Goal: Task Accomplishment & Management: Use online tool/utility

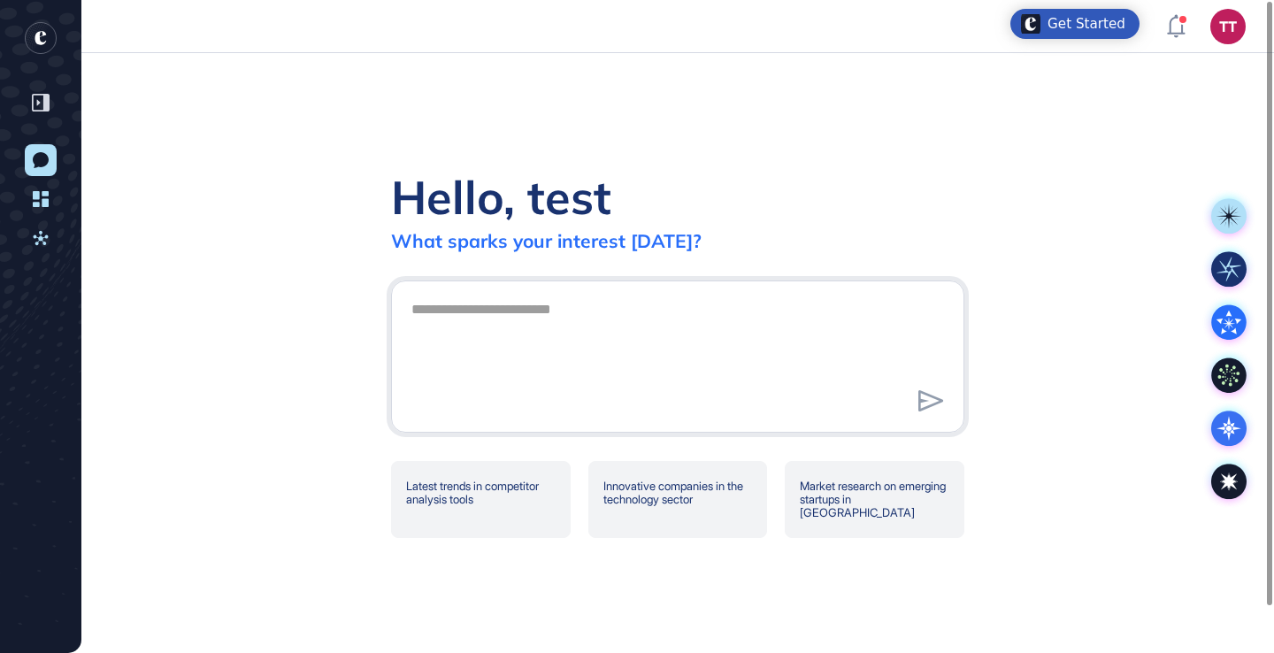
scroll to position [1, 1]
click at [1115, 177] on div "Hello, test What sparks your interest today? Latest trends in competitor analys…" at bounding box center [677, 353] width 1192 height 600
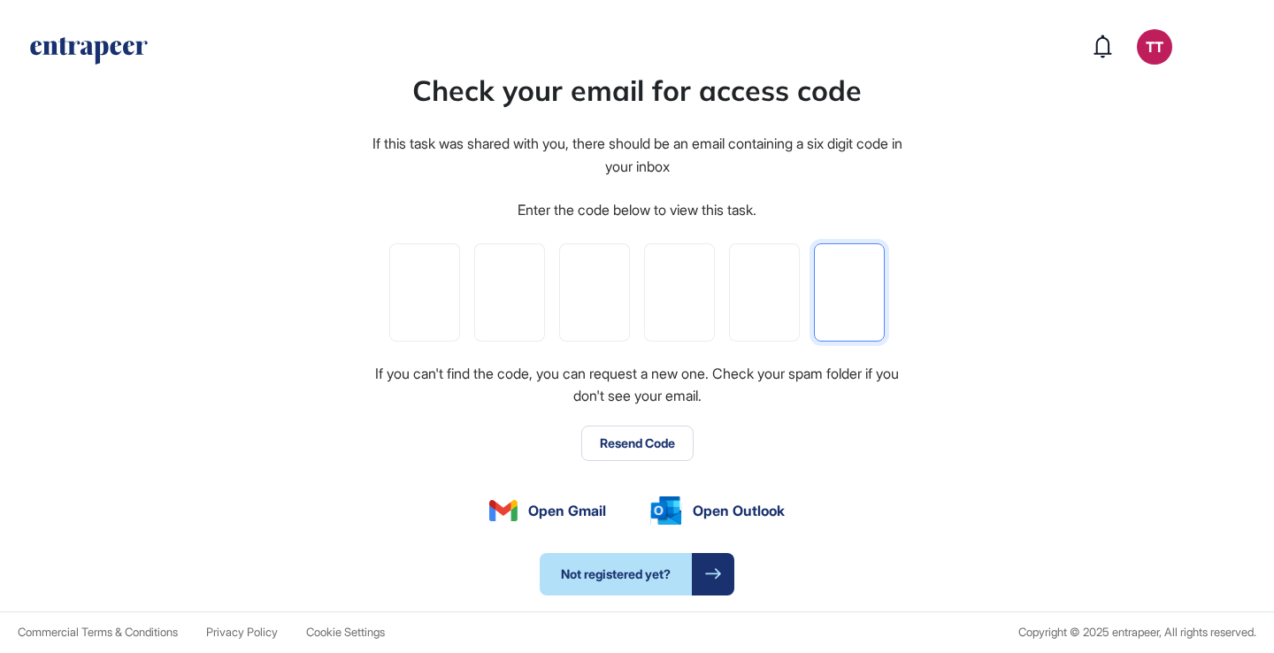
paste input "*"
type input "*"
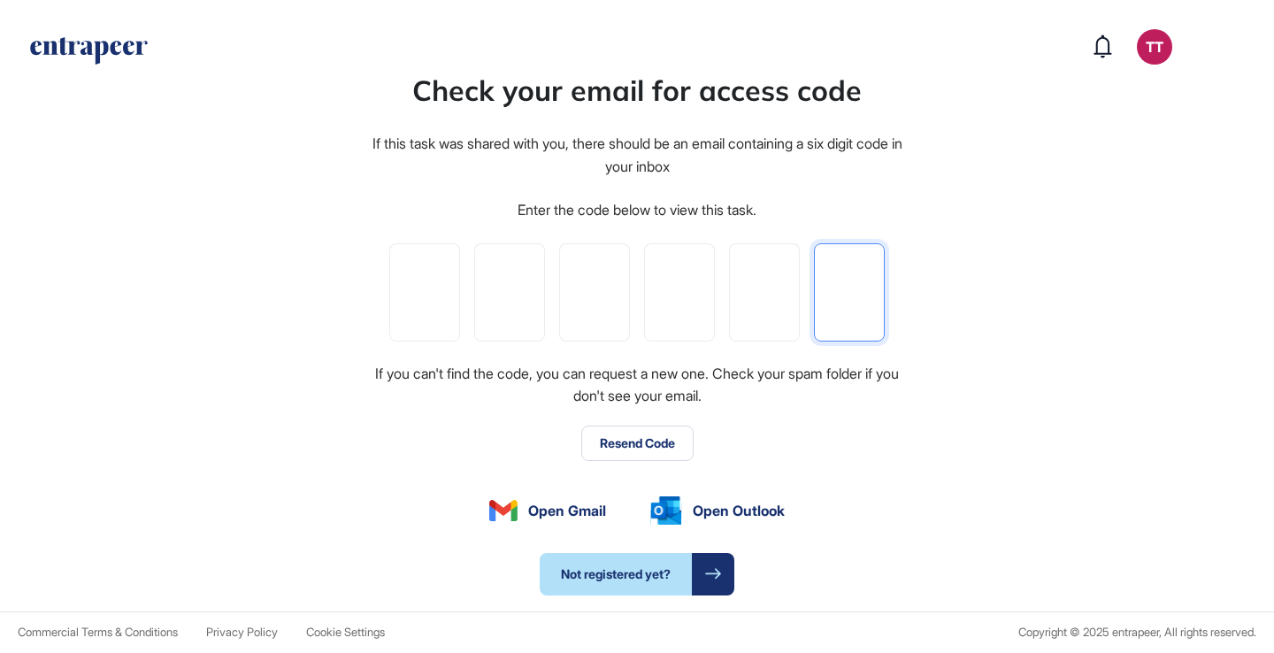
type input "*"
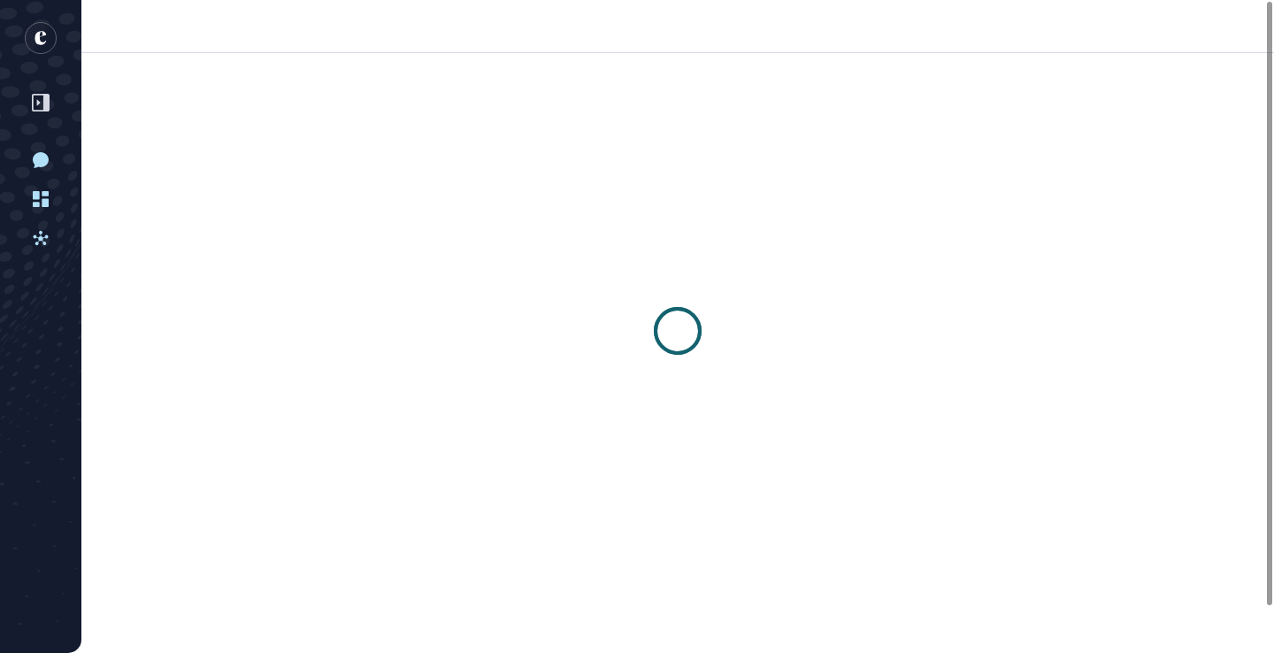
scroll to position [1, 1]
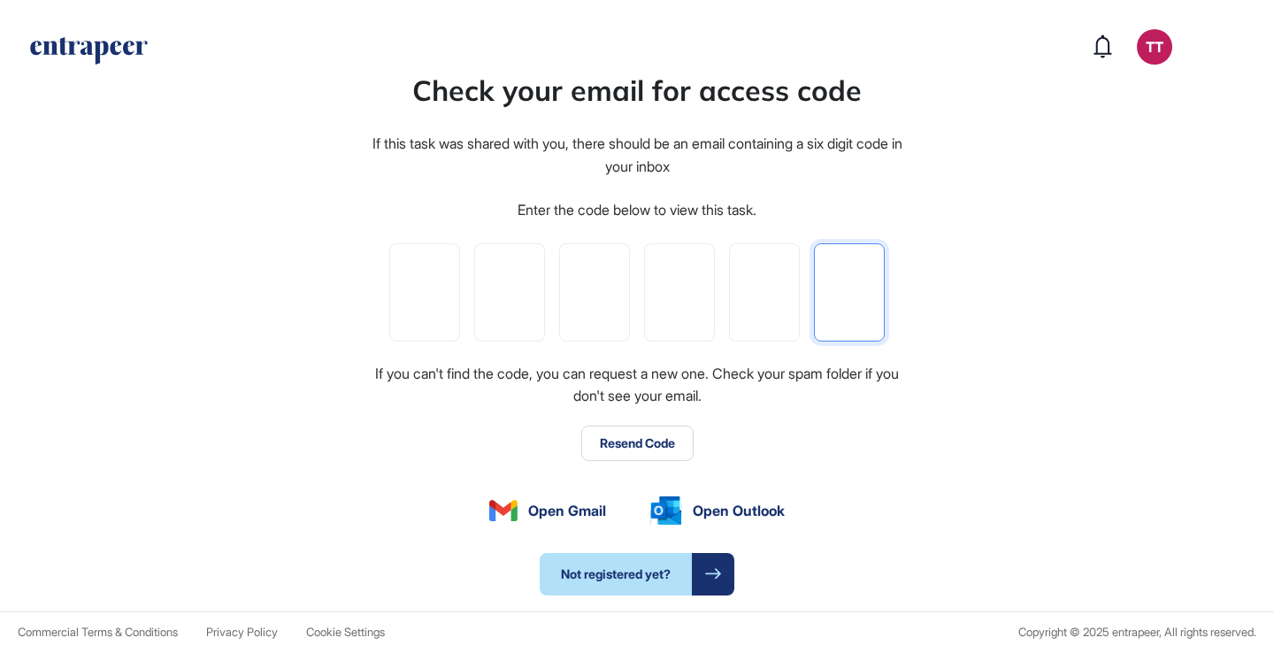
paste input "*"
type input "*"
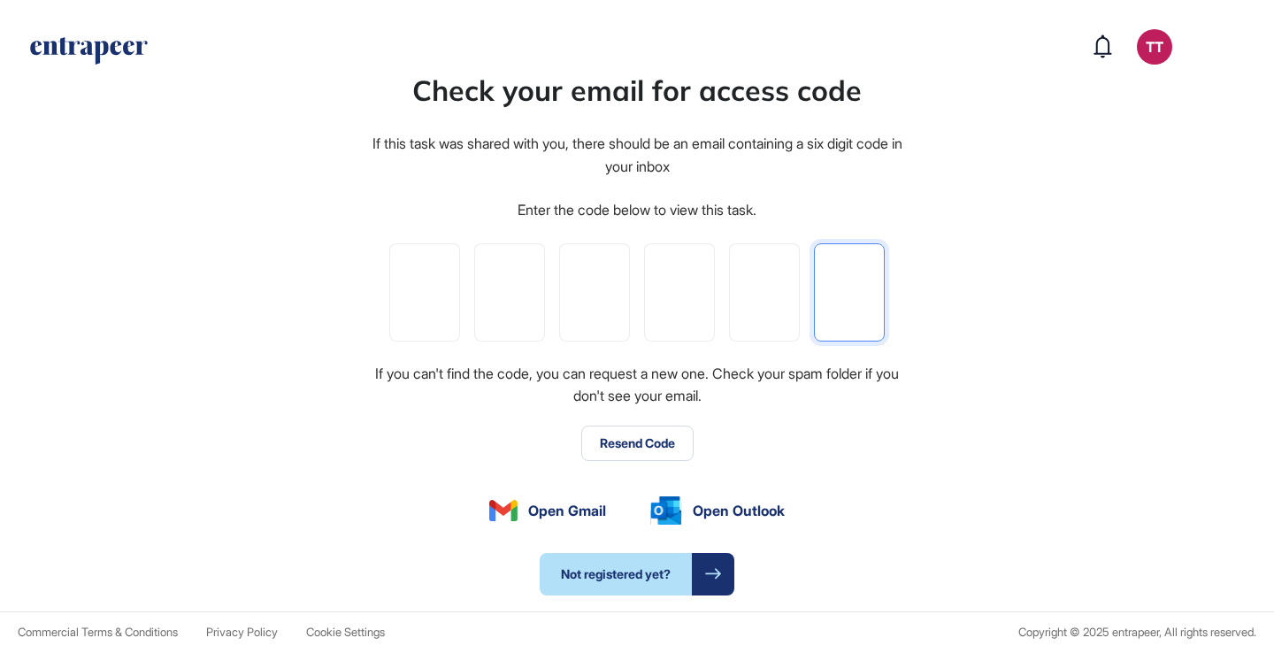
type input "*"
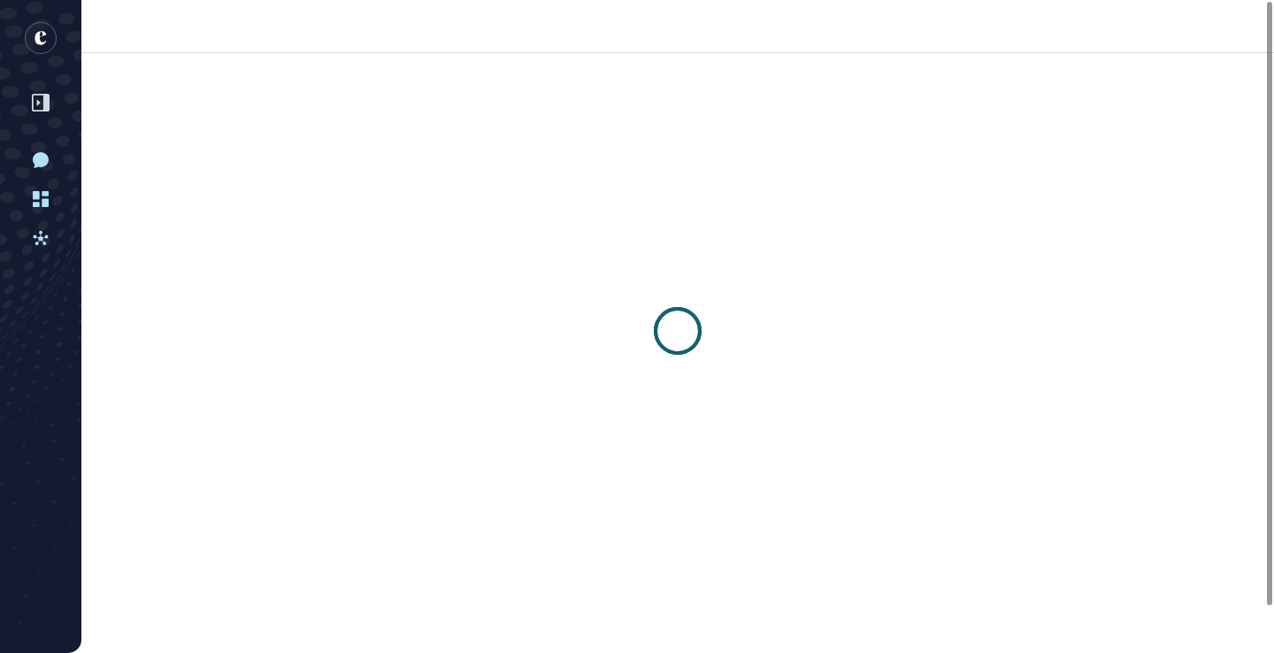
scroll to position [1, 1]
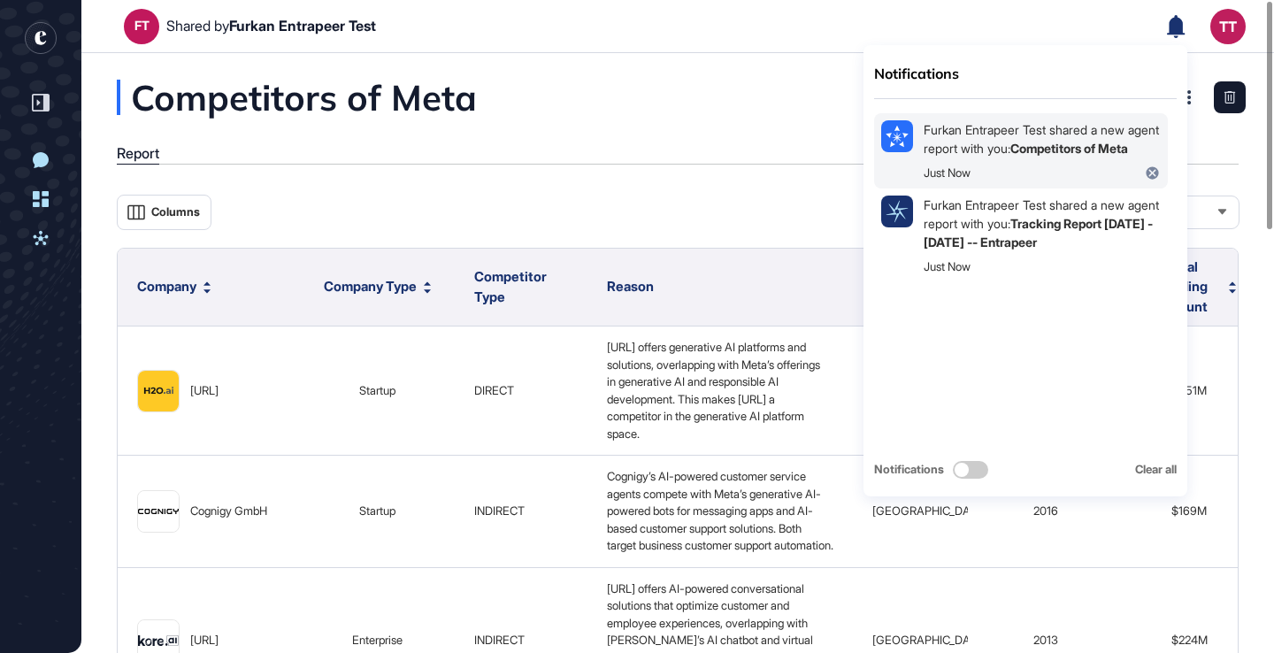
click at [1046, 157] on div "Furkan Entrapeer Test shared a new agent report with you: Competitors of Meta" at bounding box center [1041, 138] width 237 height 37
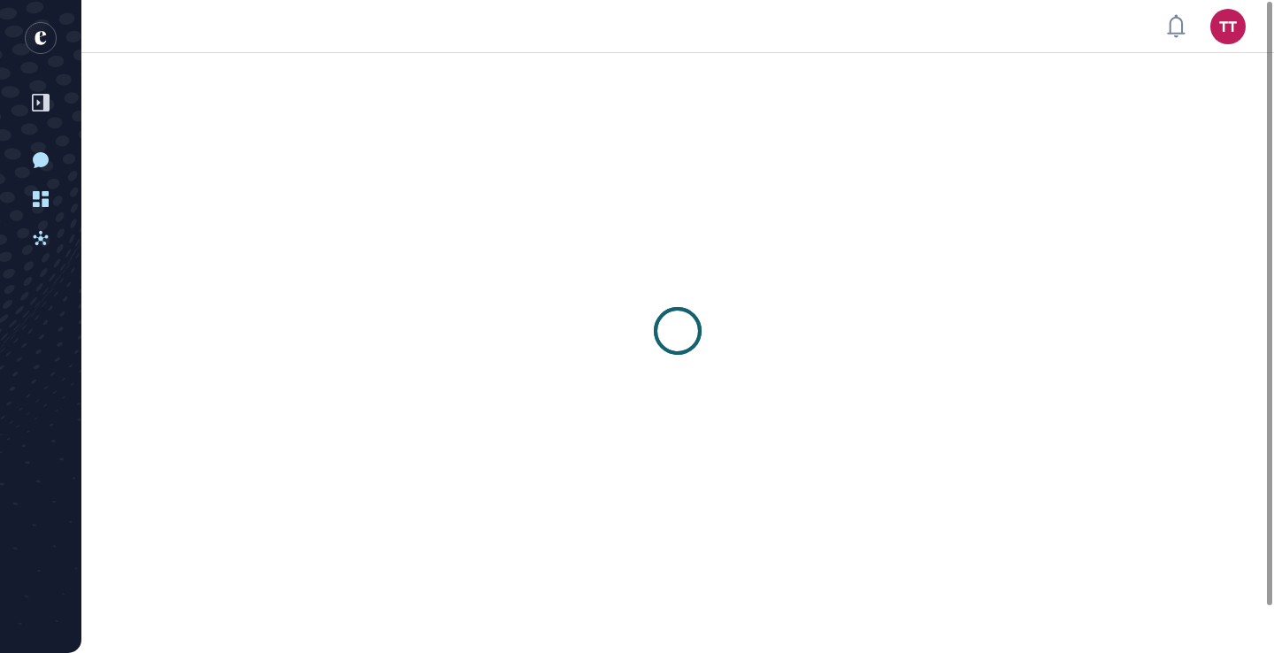
scroll to position [1, 1]
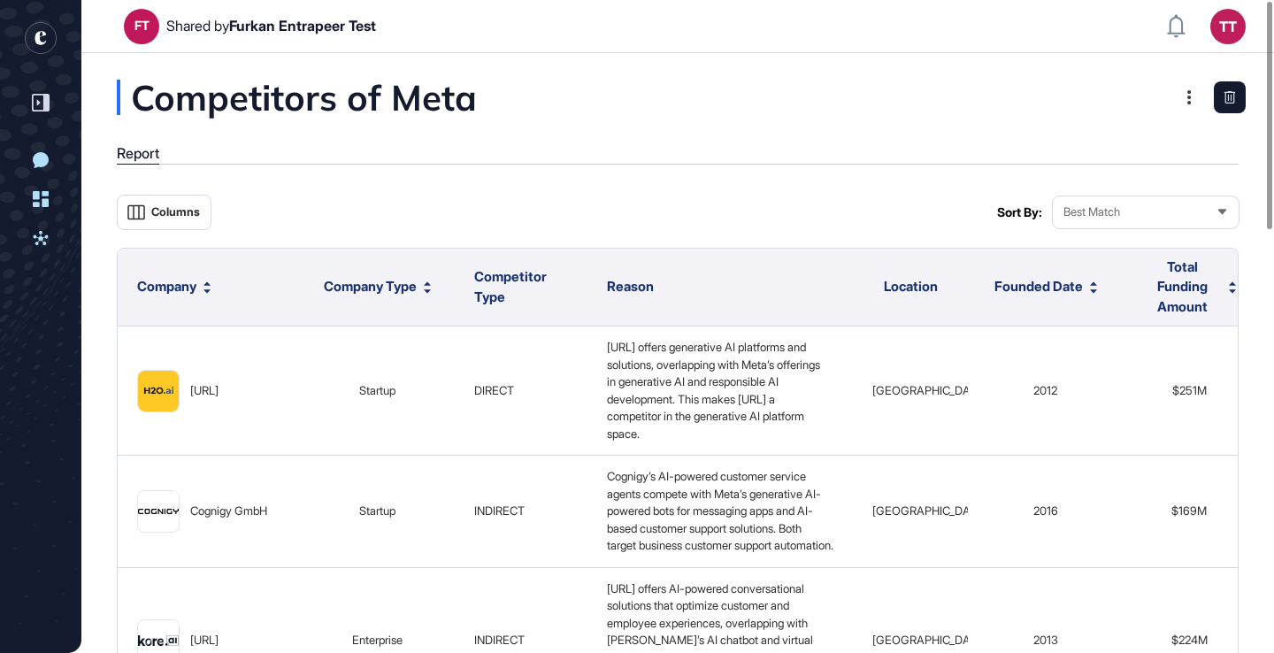
click at [36, 34] on icon "entrapeer-logo" at bounding box center [39, 38] width 11 height 14
